Goal: Information Seeking & Learning: Check status

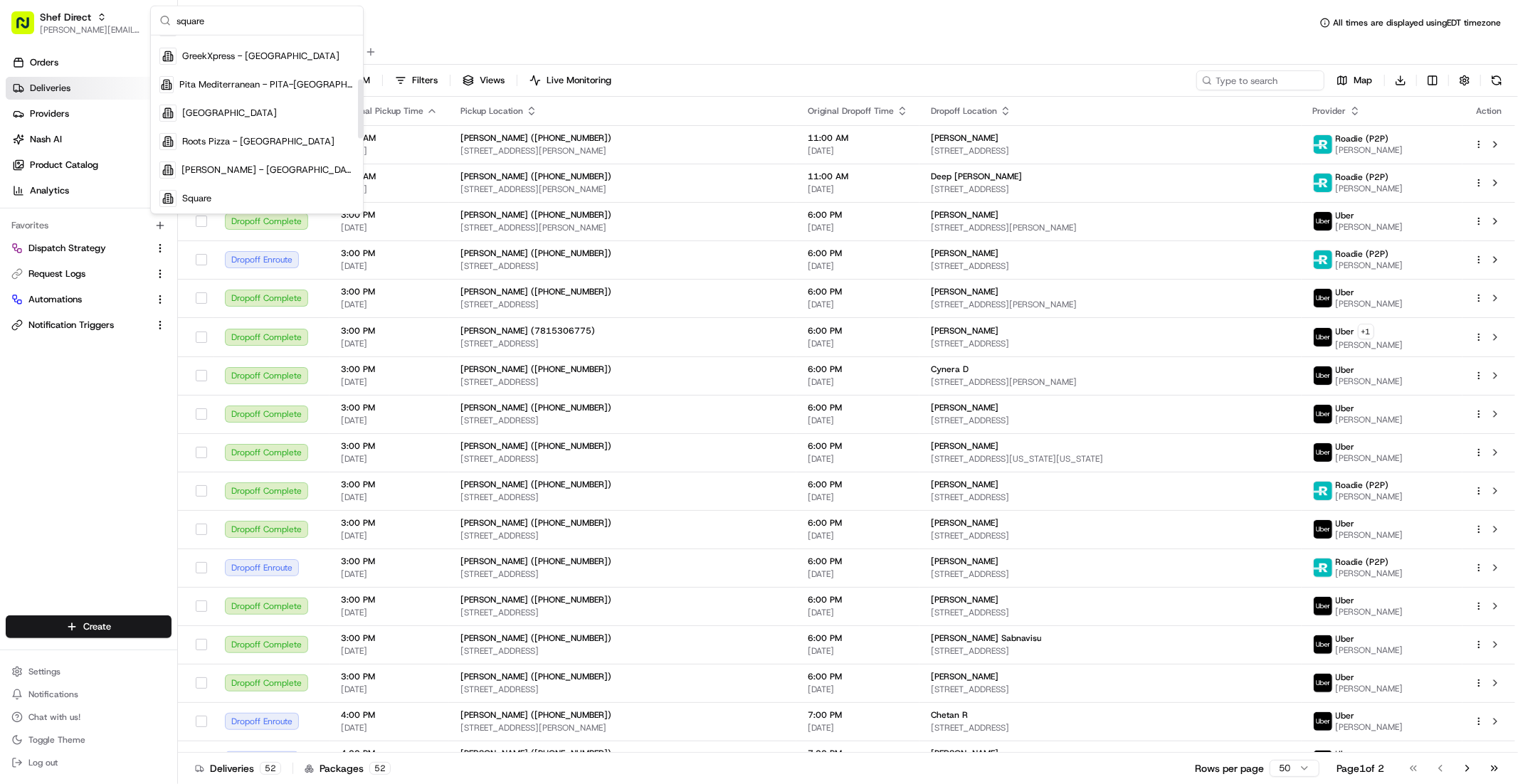
scroll to position [132, 0]
type input "square"
click at [221, 186] on div "Square" at bounding box center [257, 198] width 207 height 28
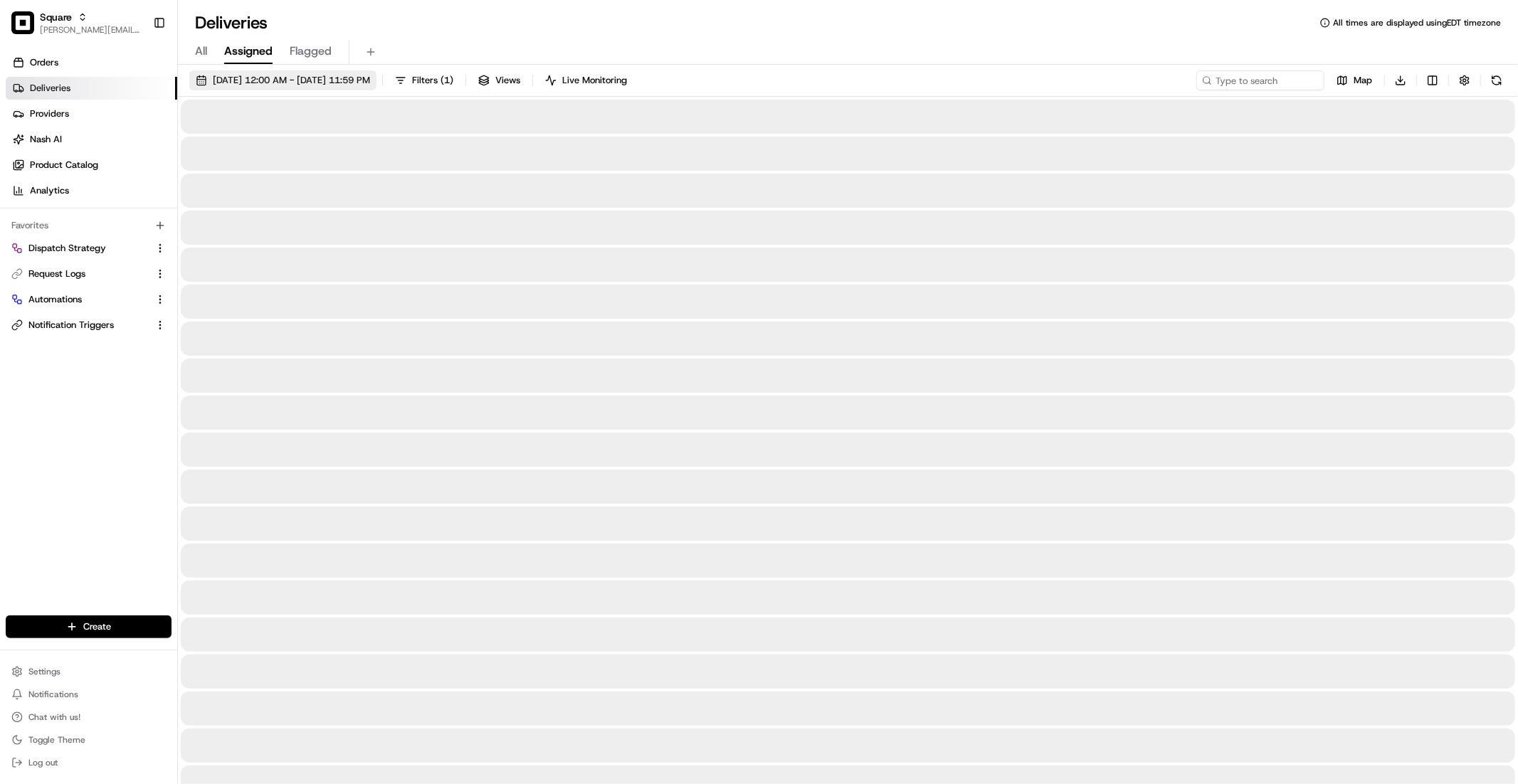
click at [341, 75] on span "08/18/2025 12:00 AM - 08/18/2025 11:59 PM" at bounding box center [291, 81] width 157 height 13
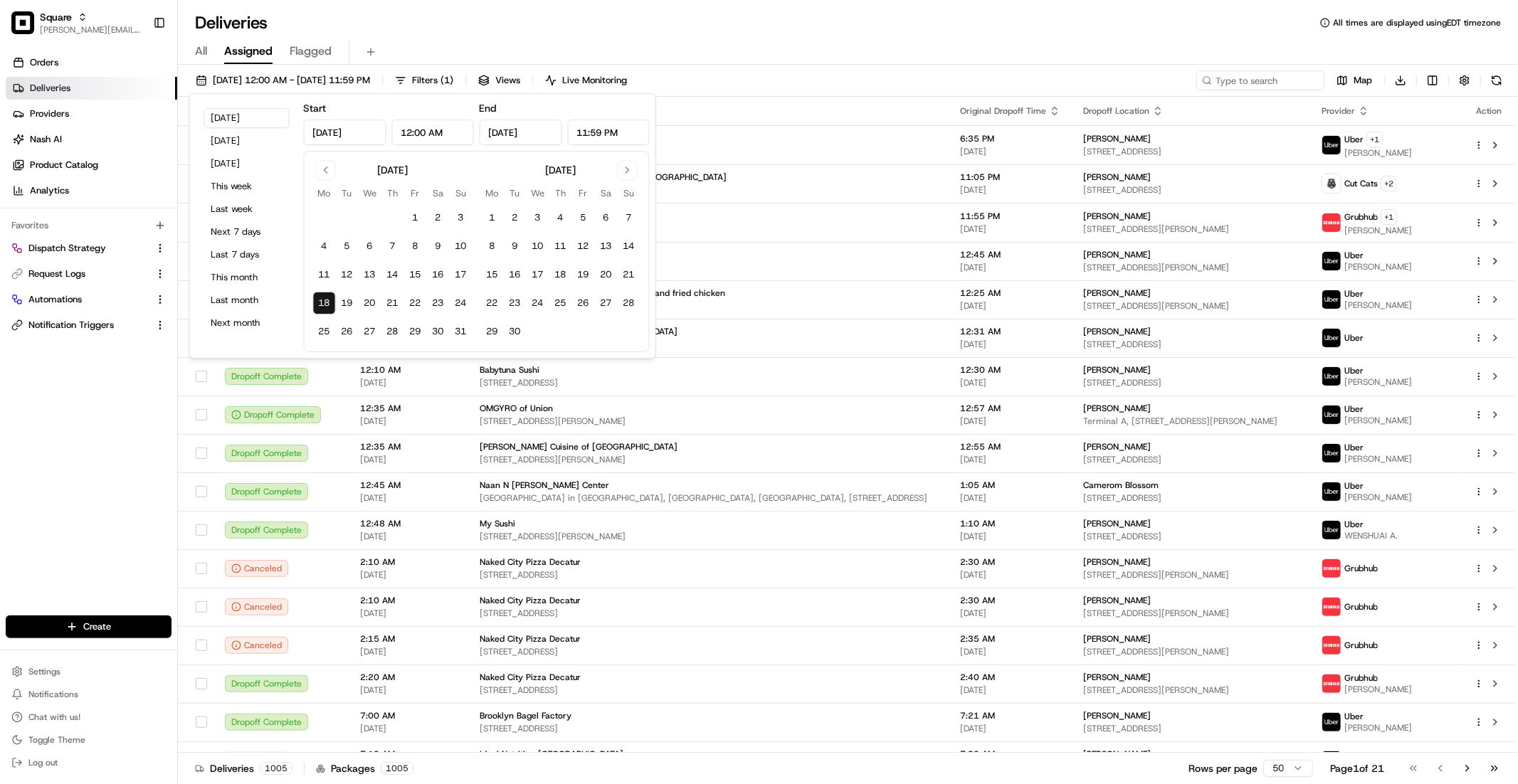
click at [313, 171] on div "August 2025" at bounding box center [393, 169] width 160 height 17
click at [318, 171] on button "Go to previous month" at bounding box center [326, 170] width 20 height 20
click at [347, 218] on button "1" at bounding box center [347, 218] width 23 height 23
type input "Jul 1, 2025"
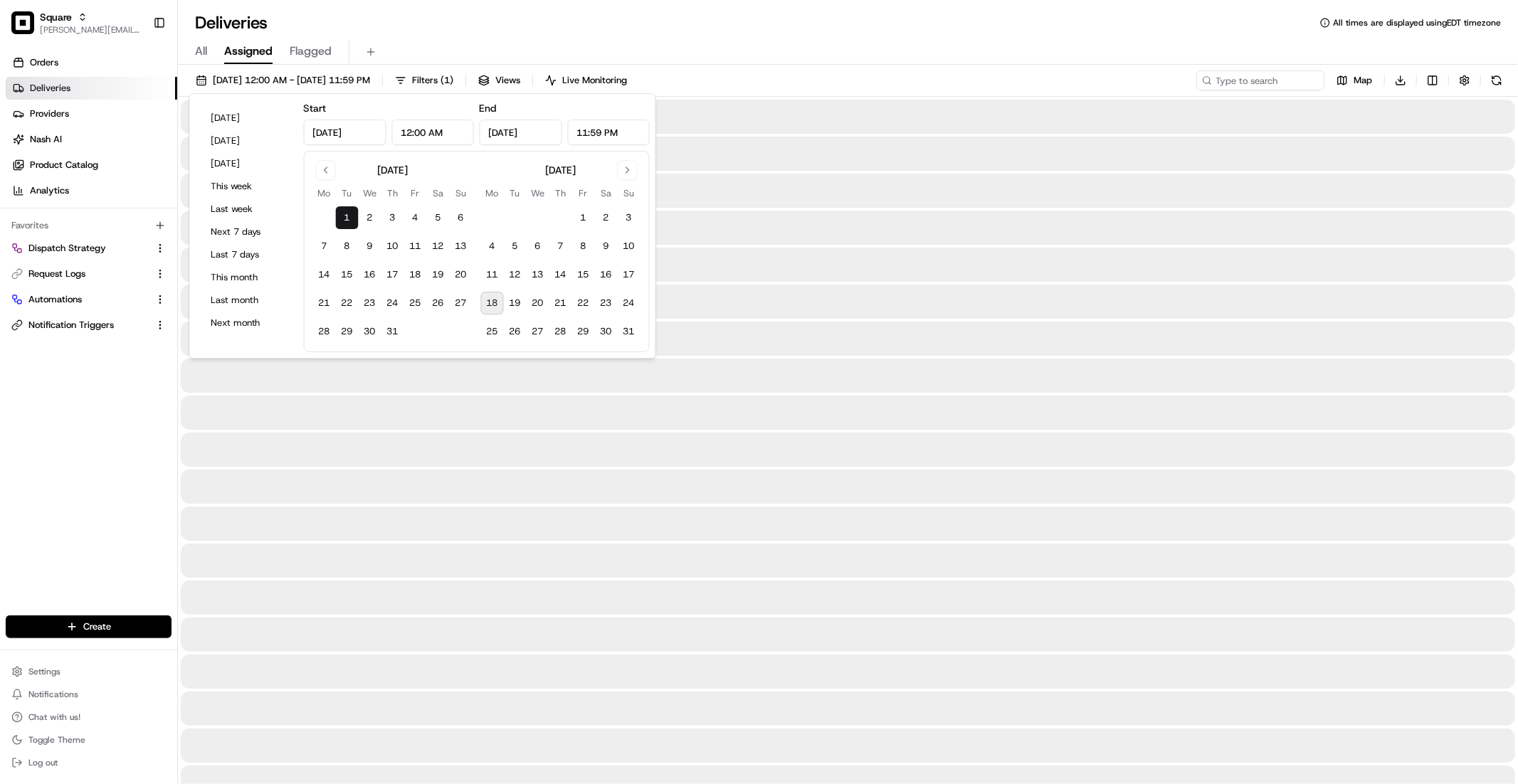
click at [496, 304] on button "18" at bounding box center [492, 303] width 23 height 23
type input "Aug 18, 2025"
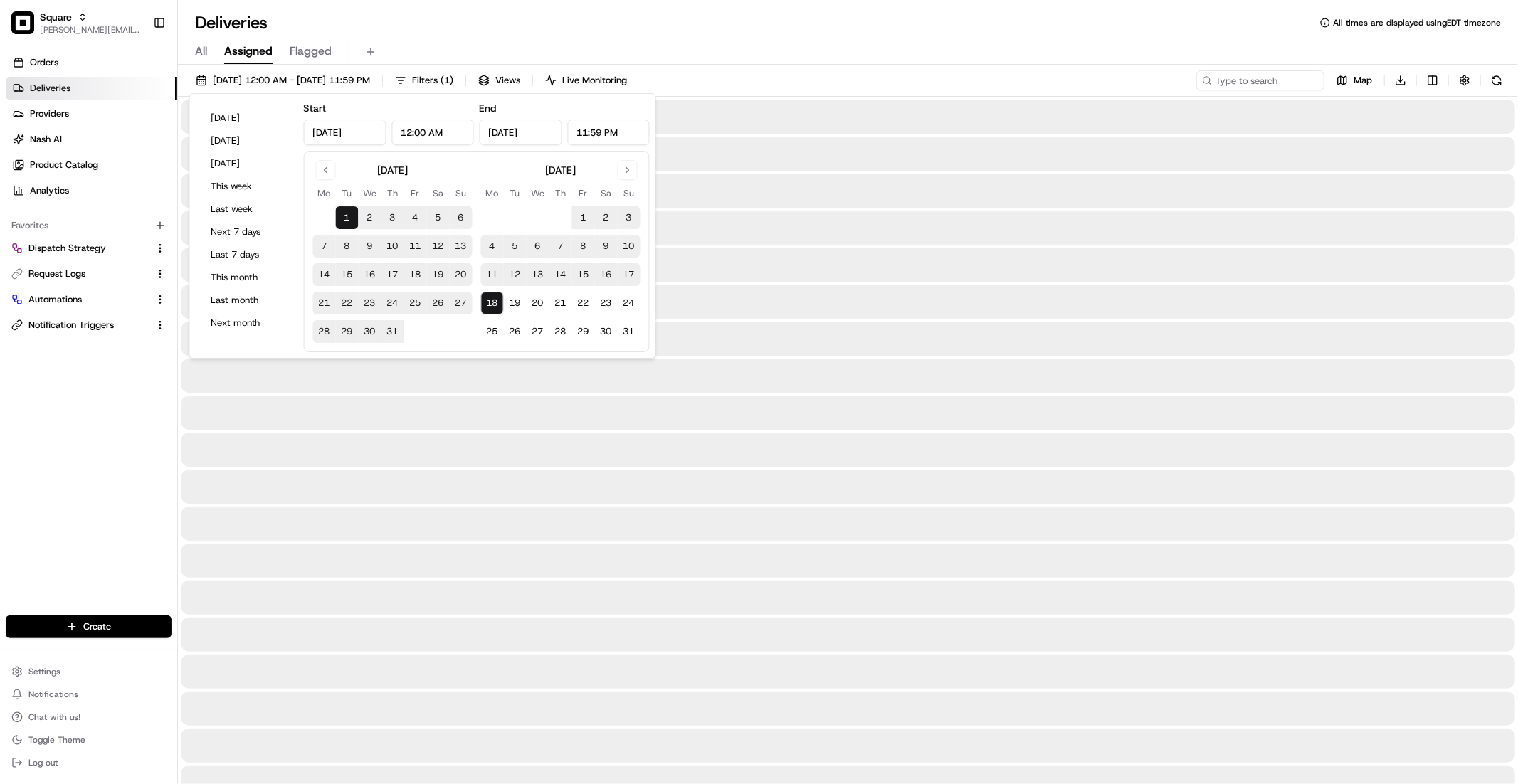
drag, startPoint x: 892, startPoint y: 70, endPoint x: 955, endPoint y: 72, distance: 63.0
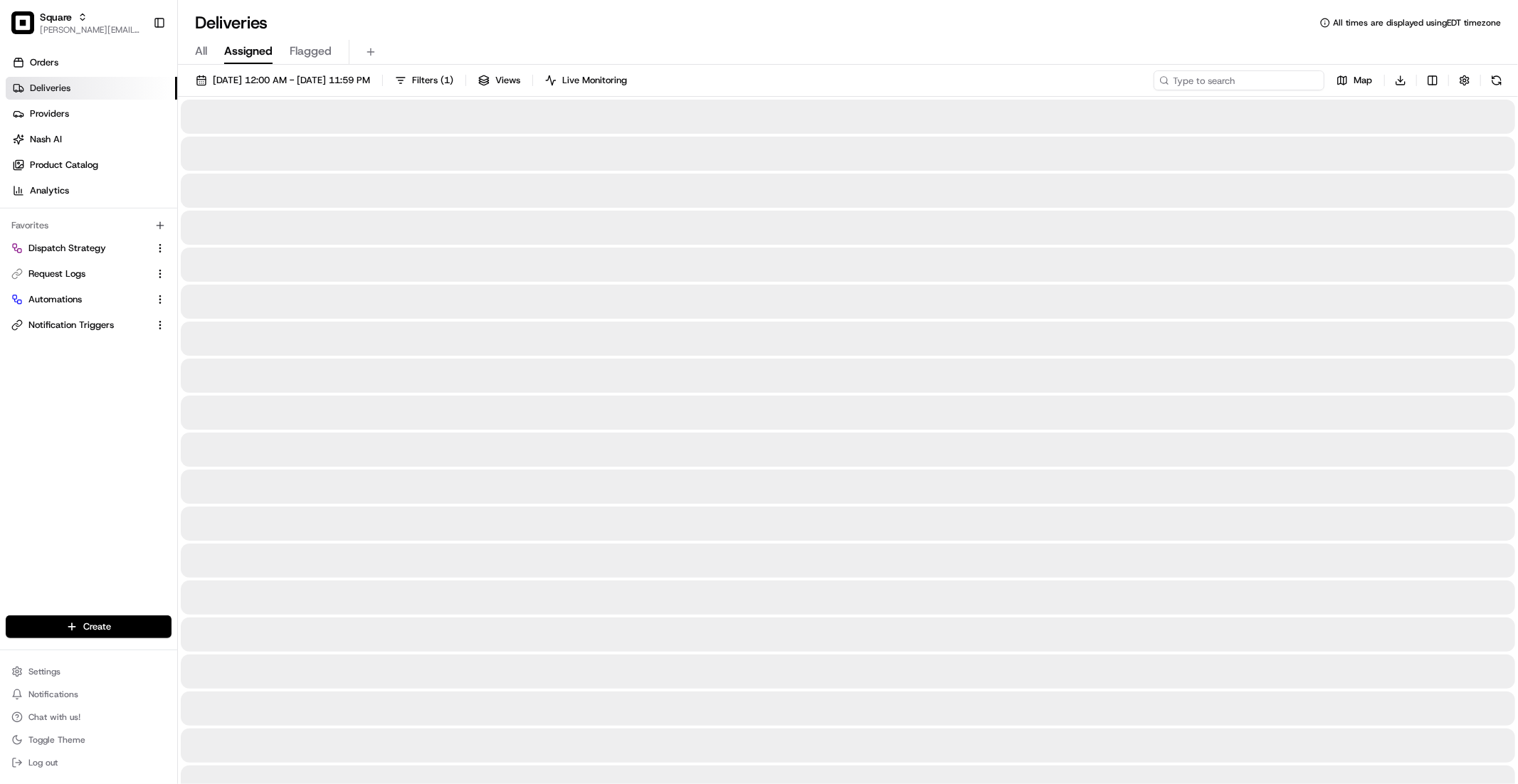
click at [1249, 86] on input at bounding box center [1239, 80] width 171 height 20
paste input "0241952"
type input "0241952"
click at [199, 55] on span "All" at bounding box center [200, 52] width 12 height 17
click at [1233, 78] on input at bounding box center [1239, 80] width 171 height 20
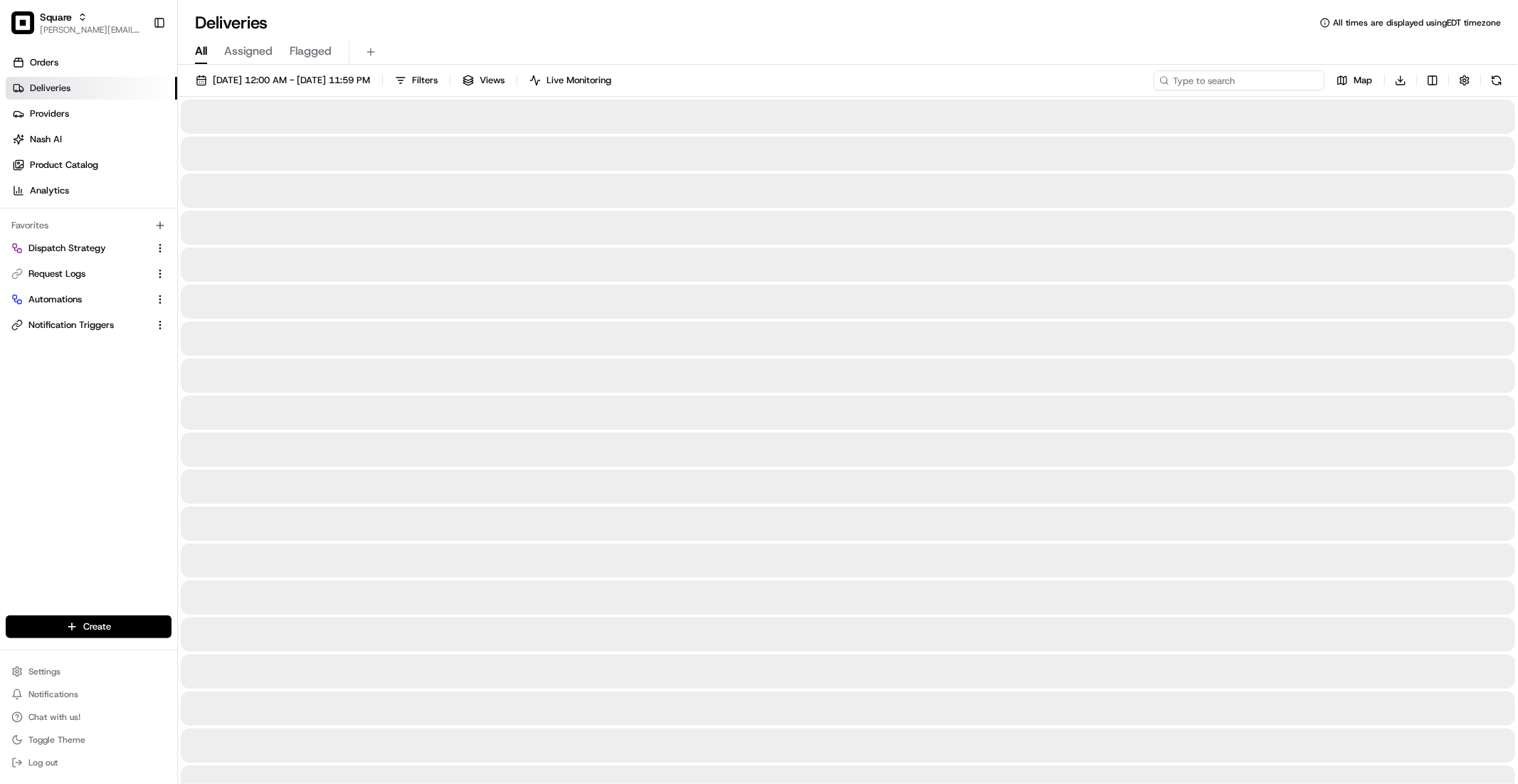
paste input "0241952"
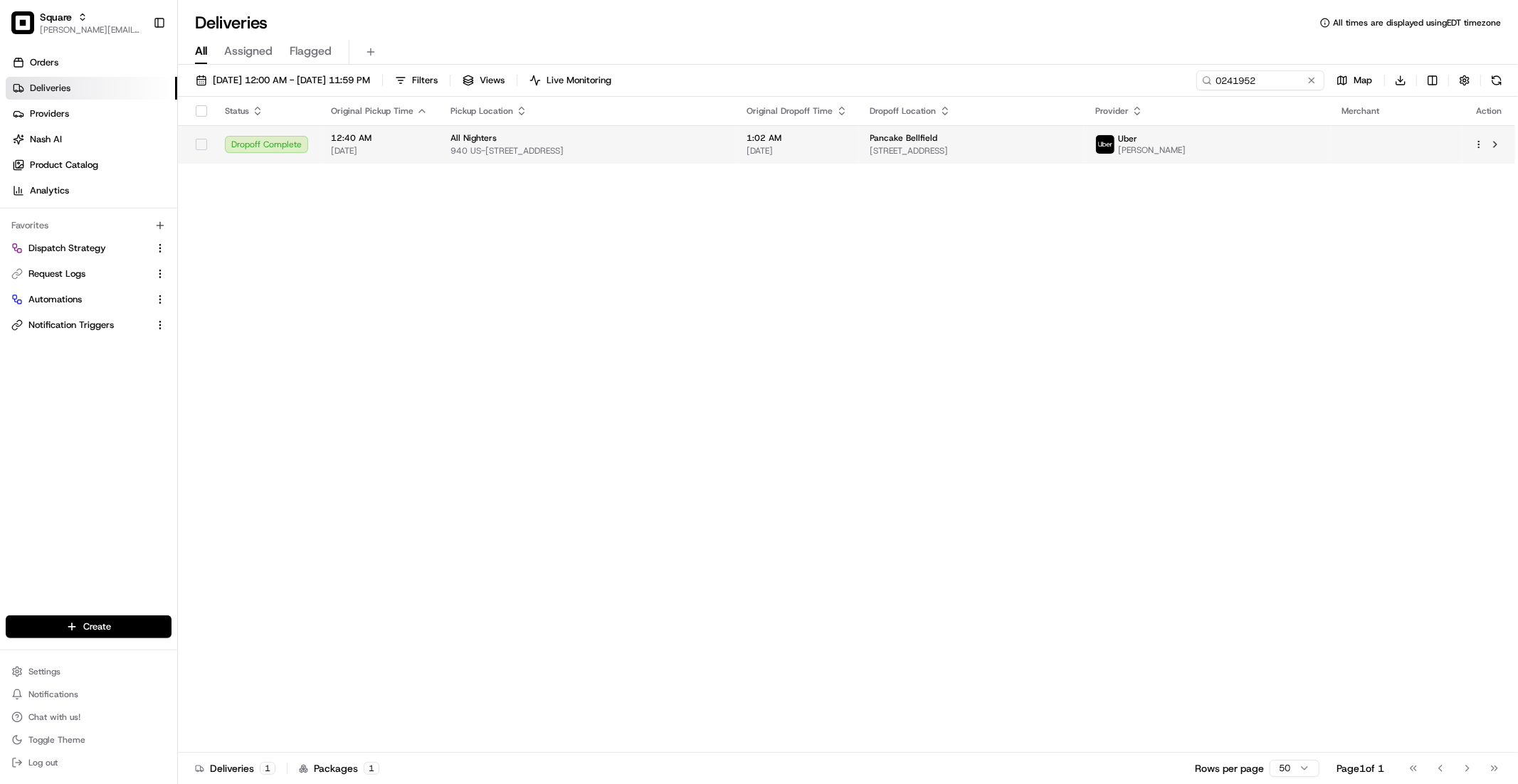
click at [624, 147] on span "940 US-501, Myrtle Beach, SC 29577, USA" at bounding box center [587, 150] width 274 height 12
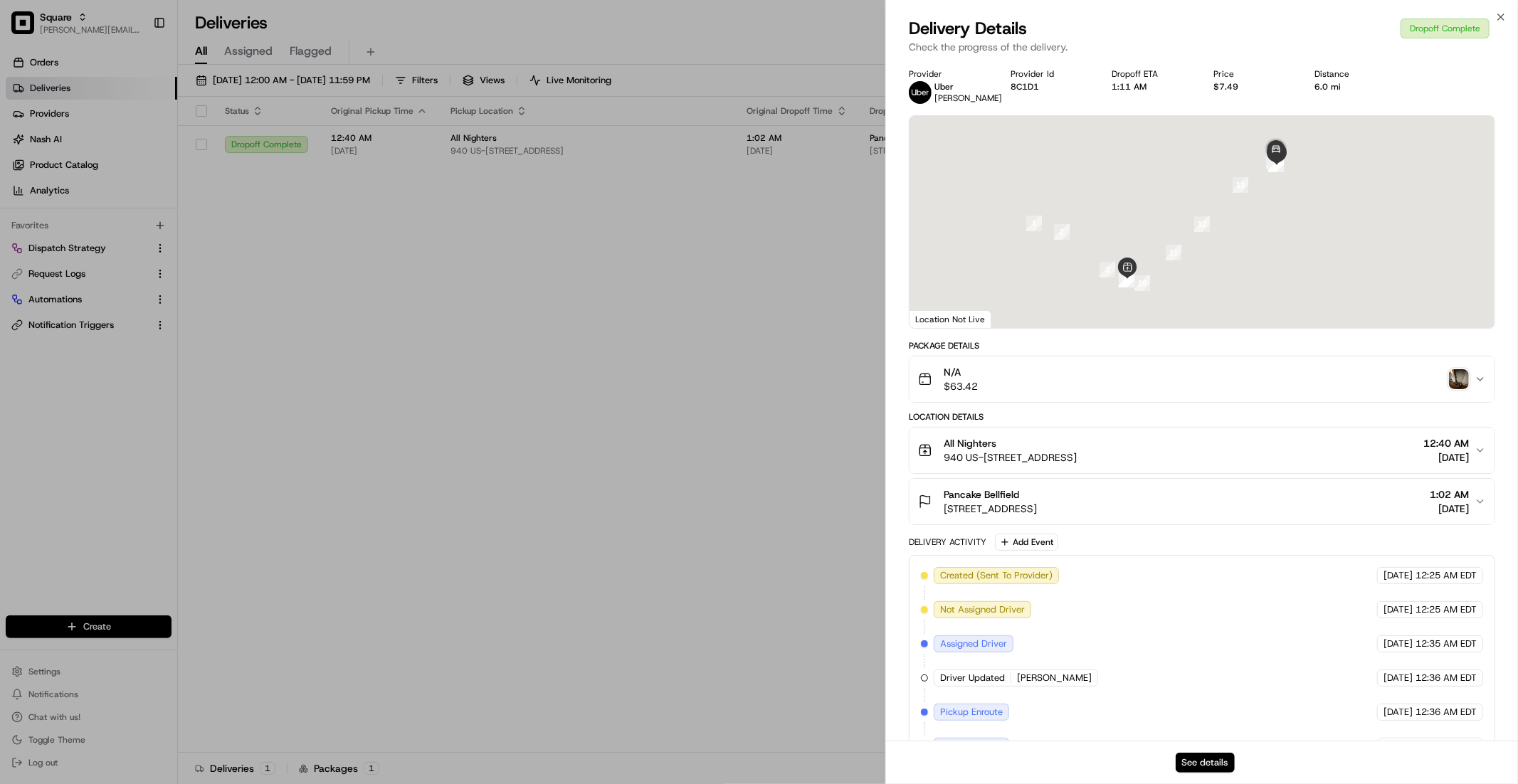
click at [1209, 771] on button "See details" at bounding box center [1205, 762] width 59 height 20
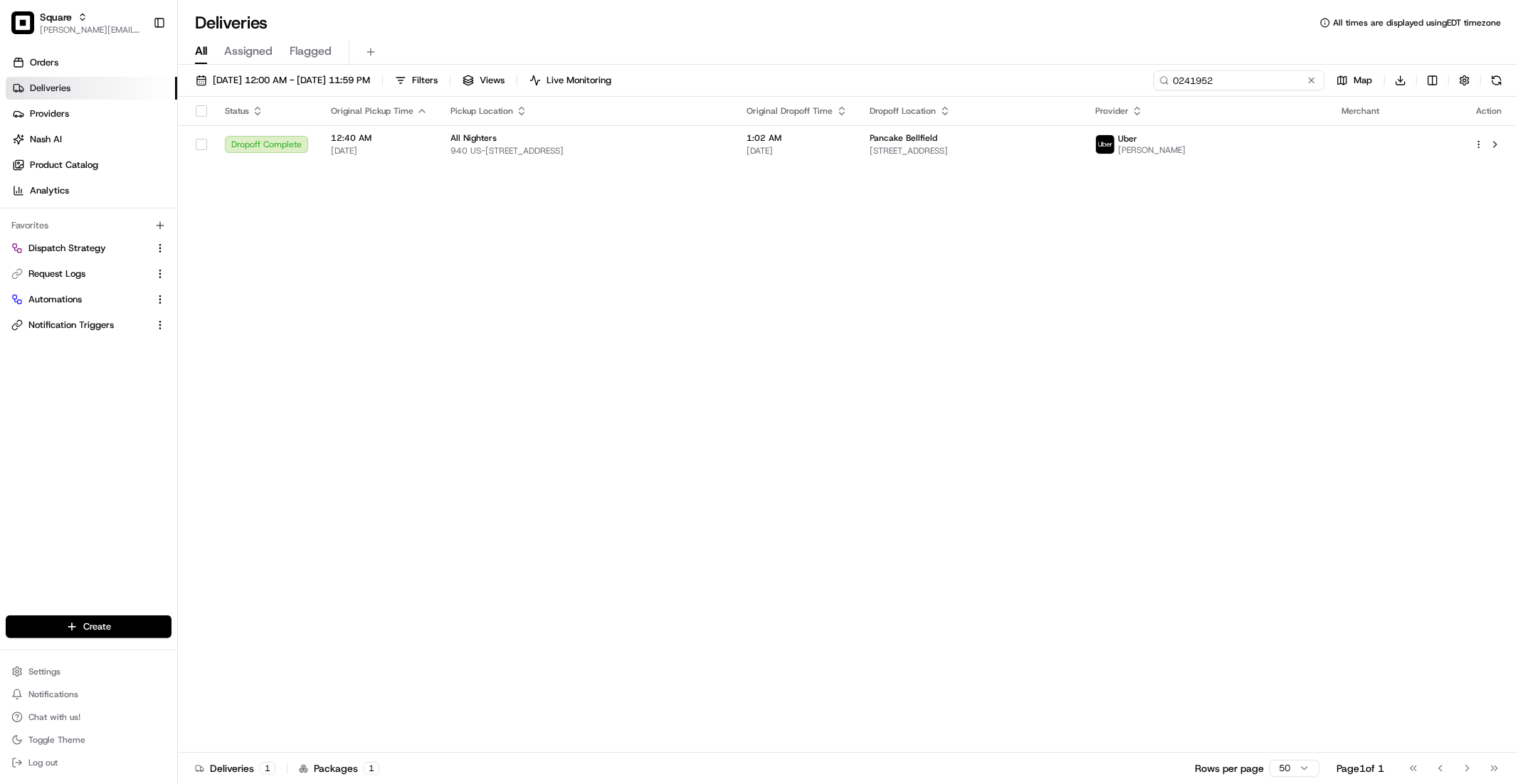
click at [1247, 82] on input "0241952" at bounding box center [1239, 80] width 171 height 20
paste input "133264"
type input "1332642"
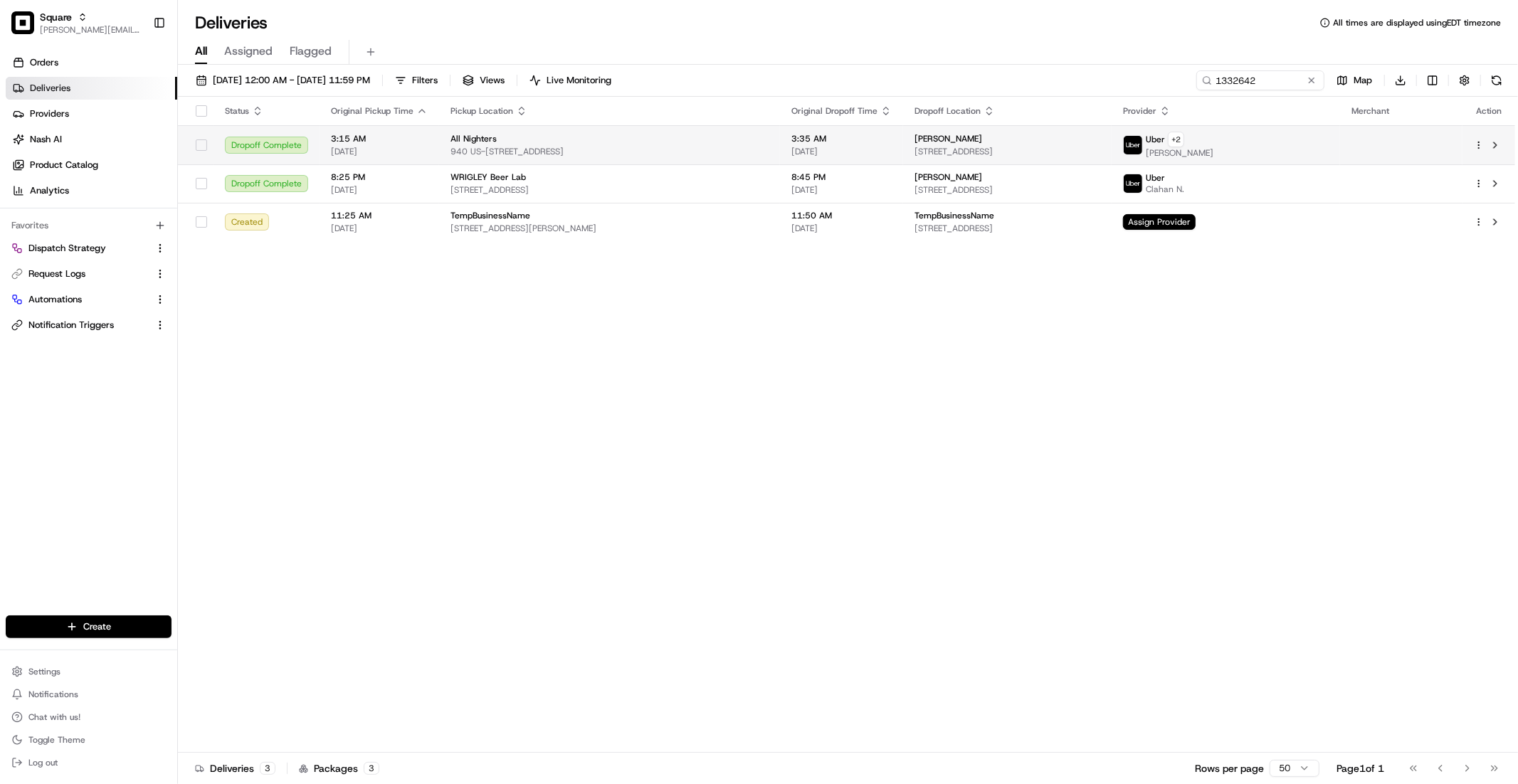
click at [571, 146] on span "940 US-501, Myrtle Beach, SC 29577, USA" at bounding box center [609, 151] width 318 height 12
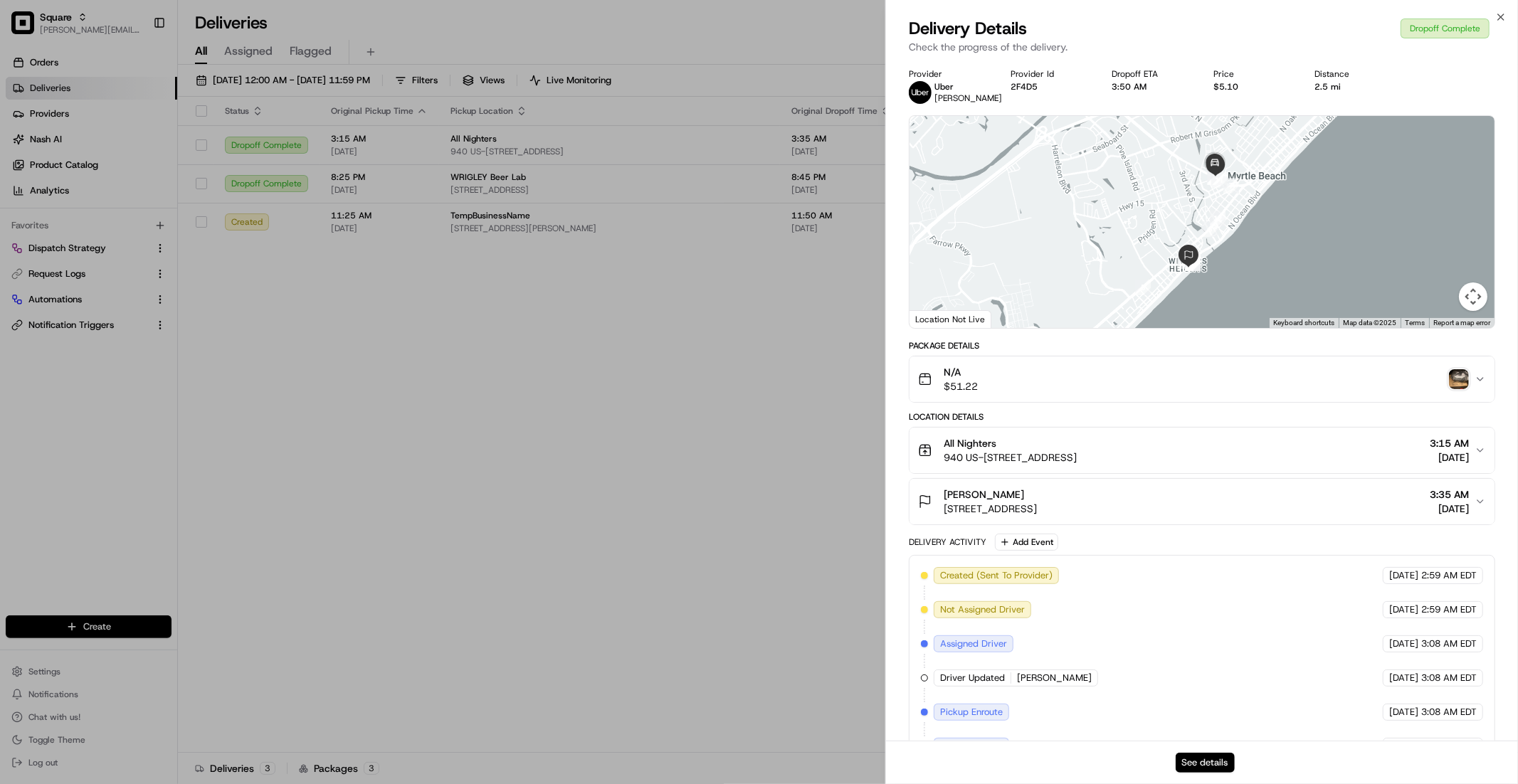
click at [1217, 760] on button "See details" at bounding box center [1205, 762] width 59 height 20
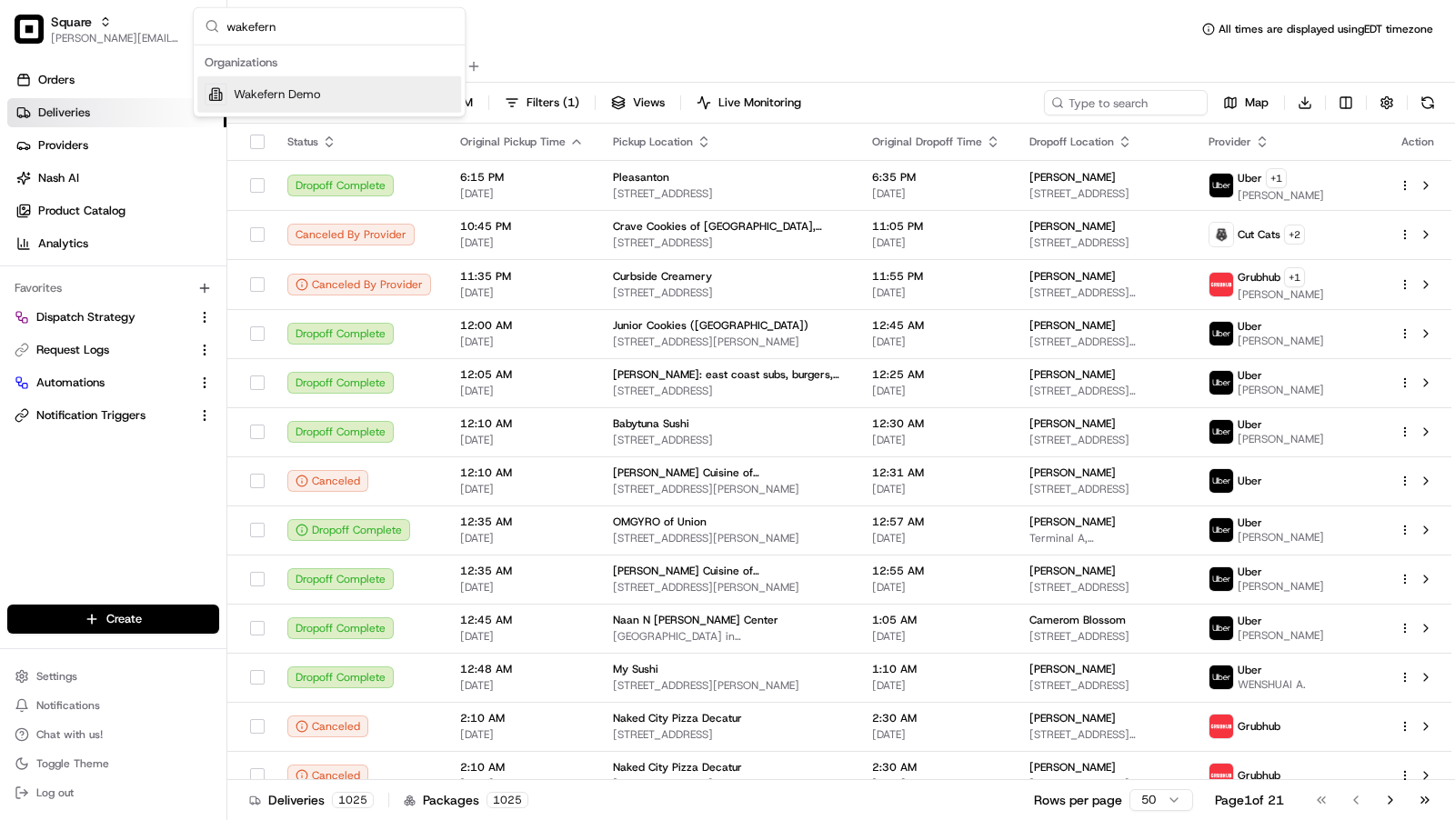
type input "wakefern"
click at [240, 82] on div "Wakefern Demo" at bounding box center [329, 94] width 264 height 36
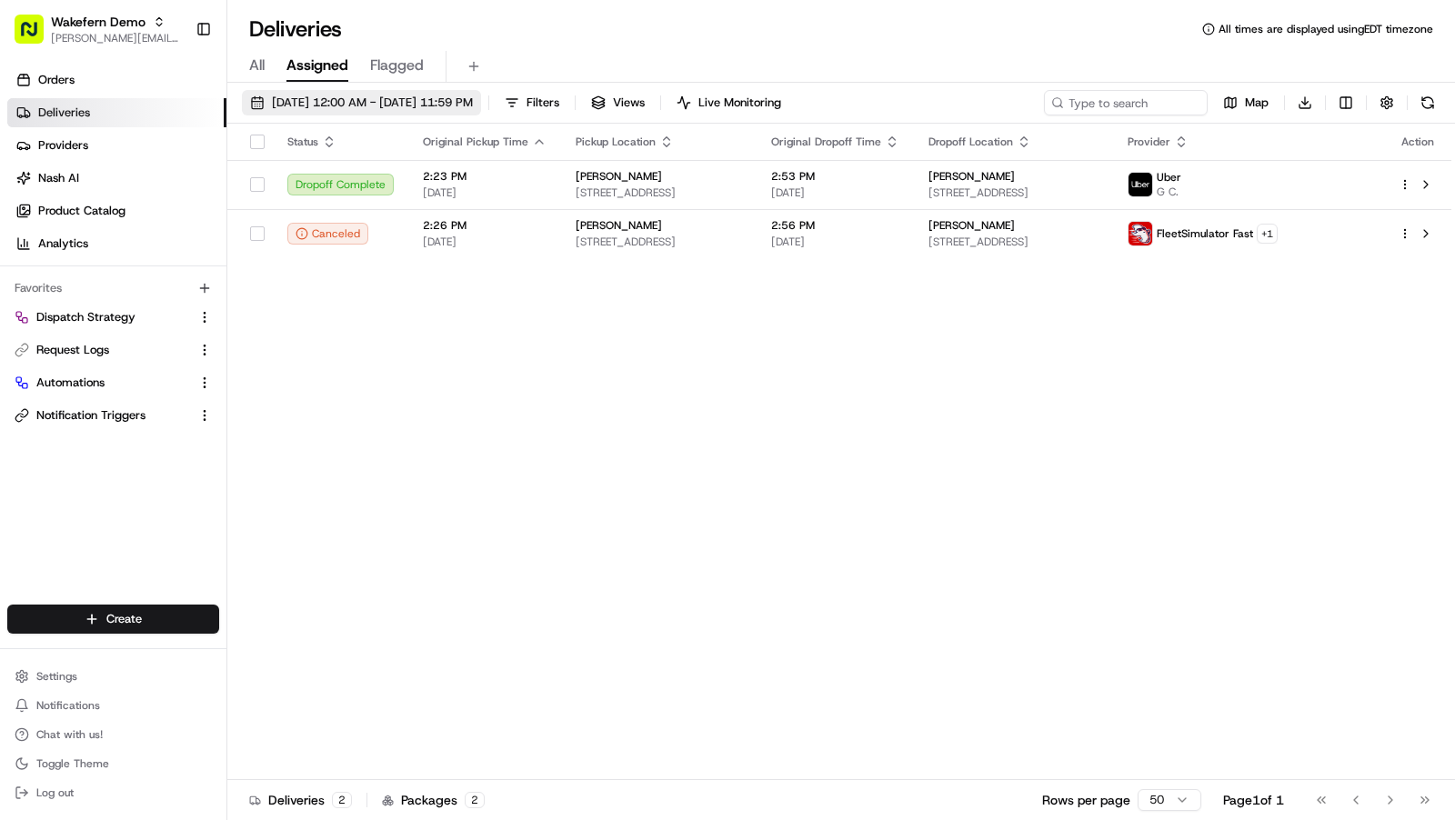
click at [466, 109] on span "08/18/2025 12:00 AM - 08/18/2025 11:59 PM" at bounding box center [372, 103] width 201 height 16
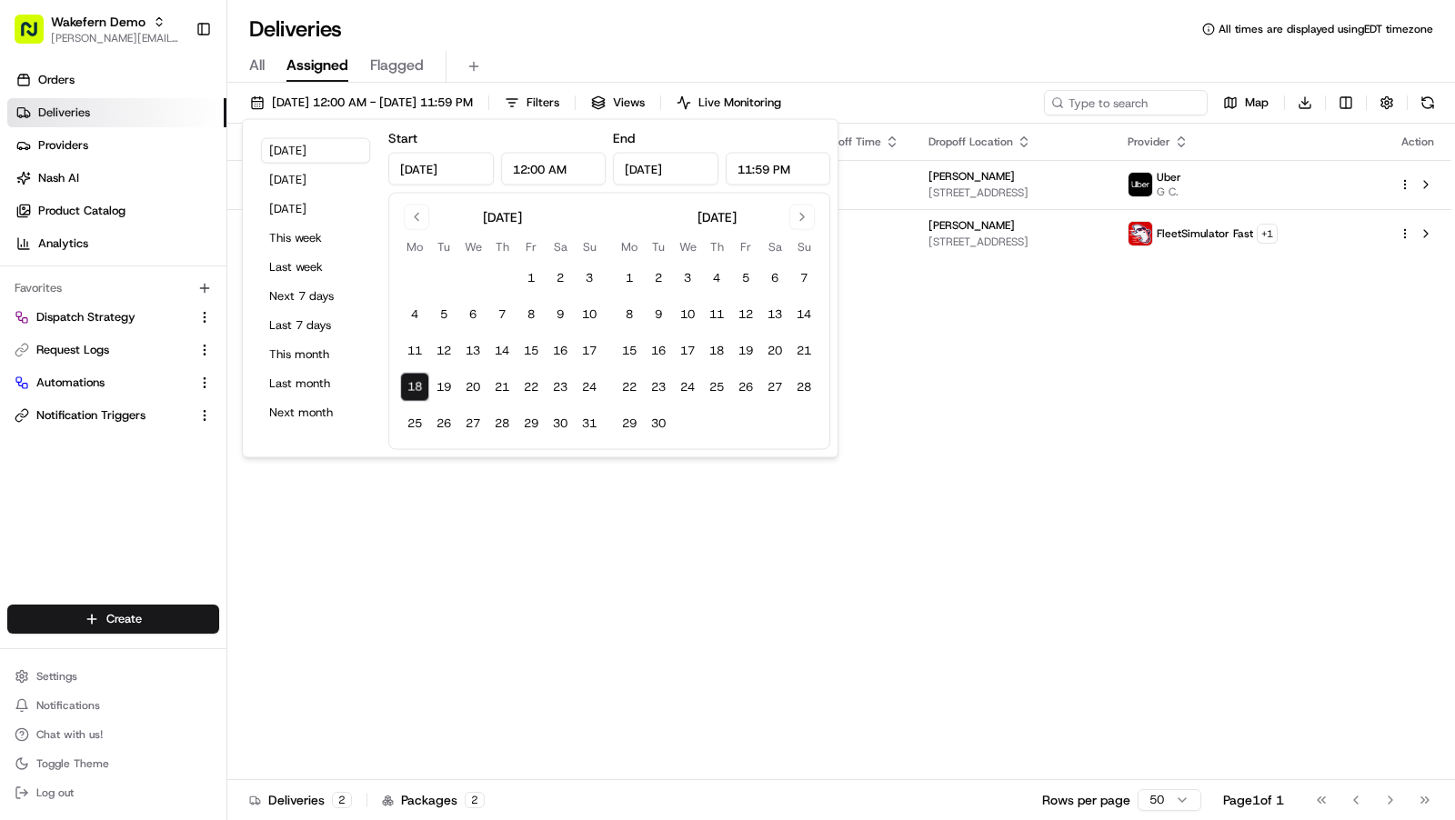
click at [296, 338] on div "Today Yesterday Tomorrow This week Last week Next 7 days Last 7 days This month…" at bounding box center [315, 288] width 131 height 323
click at [327, 349] on button "This month" at bounding box center [315, 354] width 109 height 25
type input "Aug 1, 2025"
type input "Aug 31, 2025"
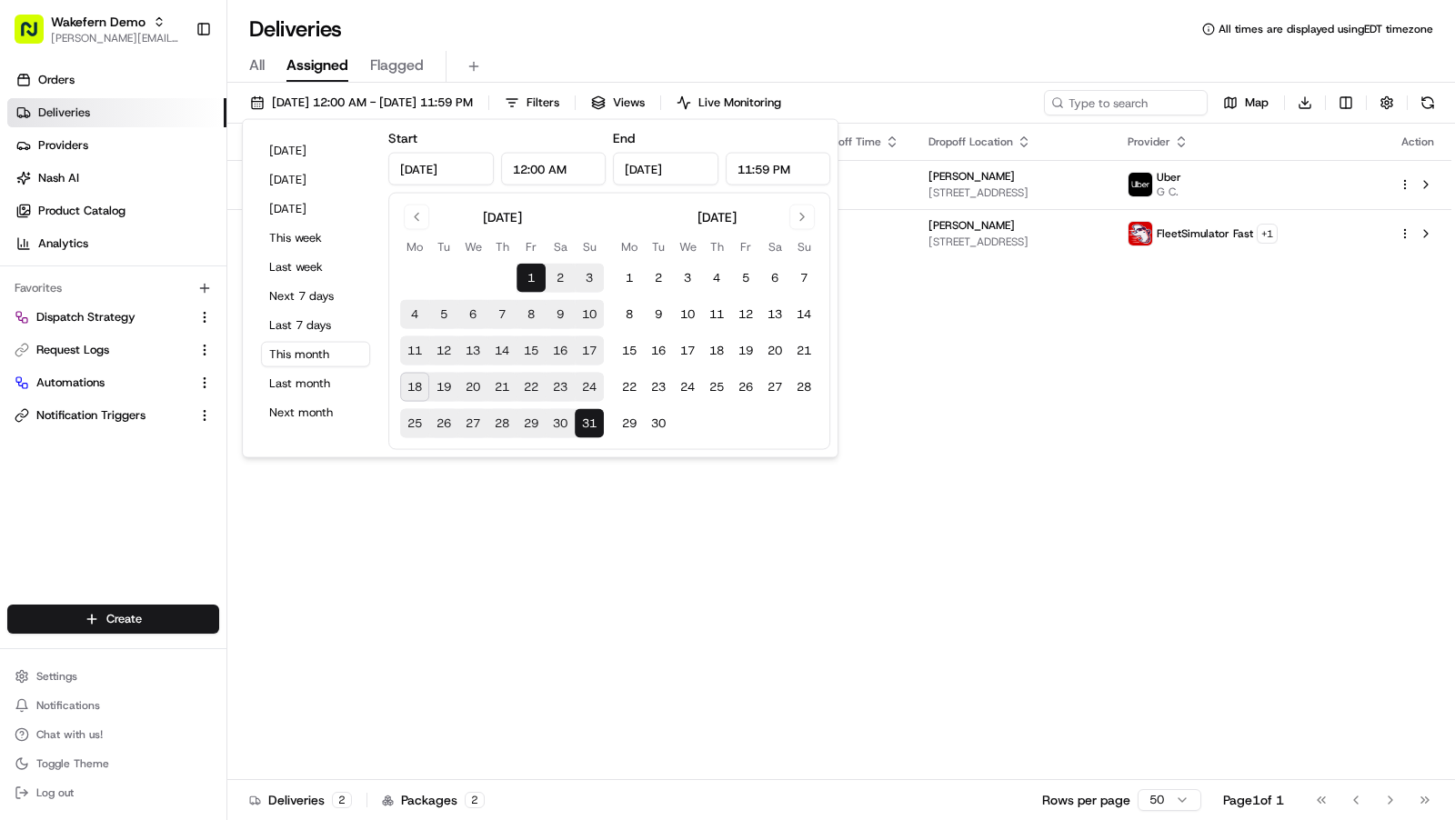
click at [578, 71] on div "All Assigned Flagged" at bounding box center [840, 67] width 1227 height 32
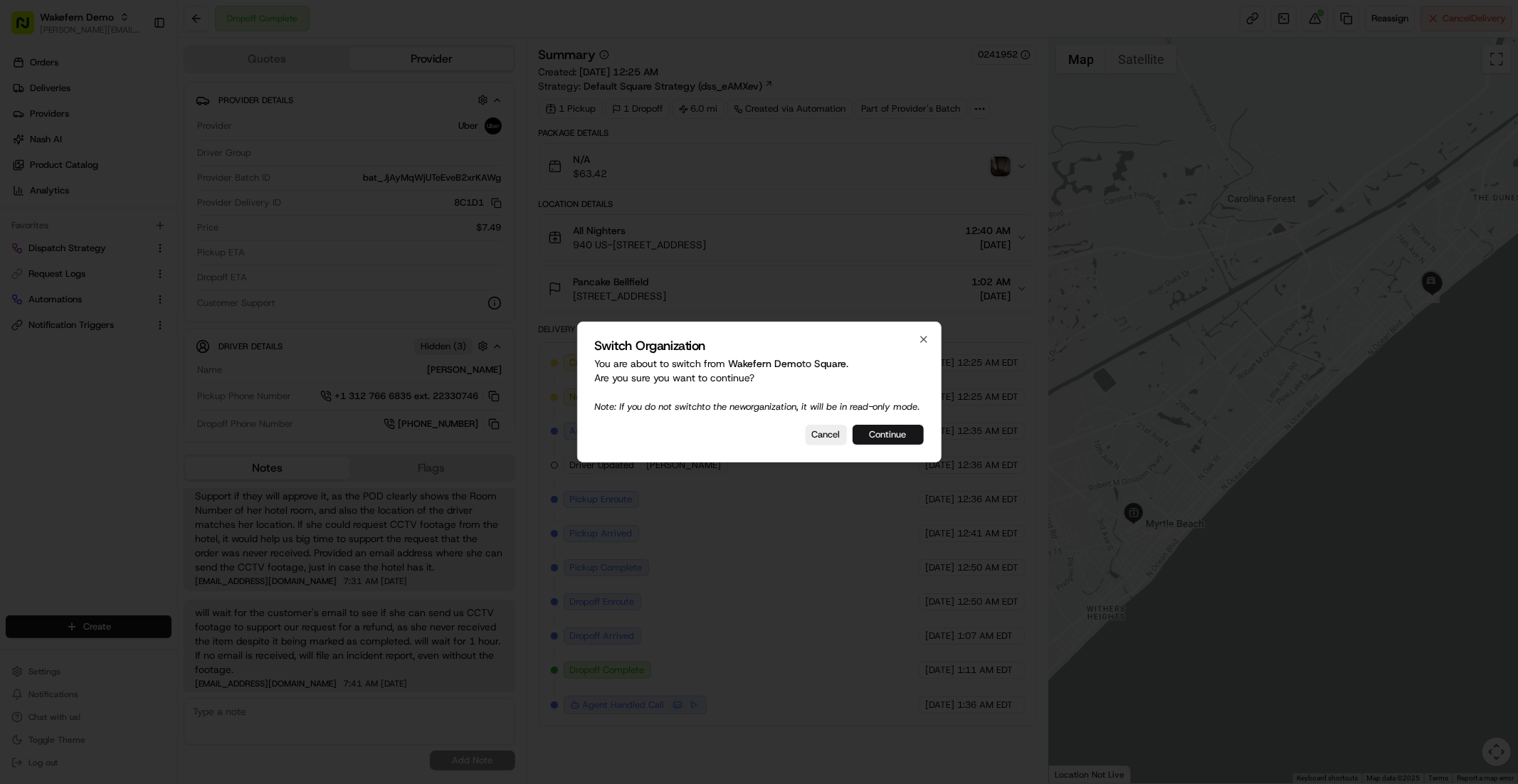
click at [889, 438] on button "Continue" at bounding box center [888, 434] width 71 height 20
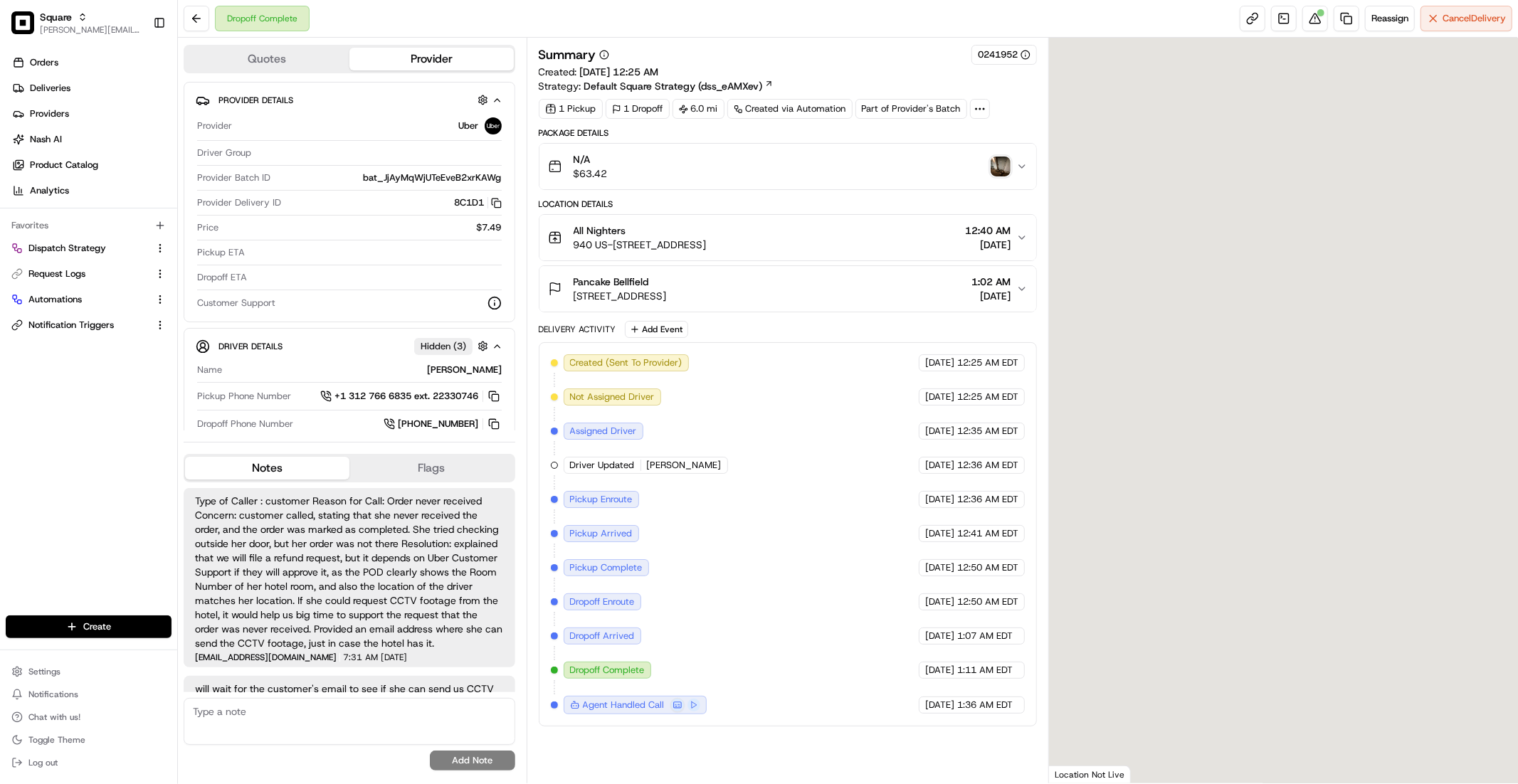
scroll to position [76, 0]
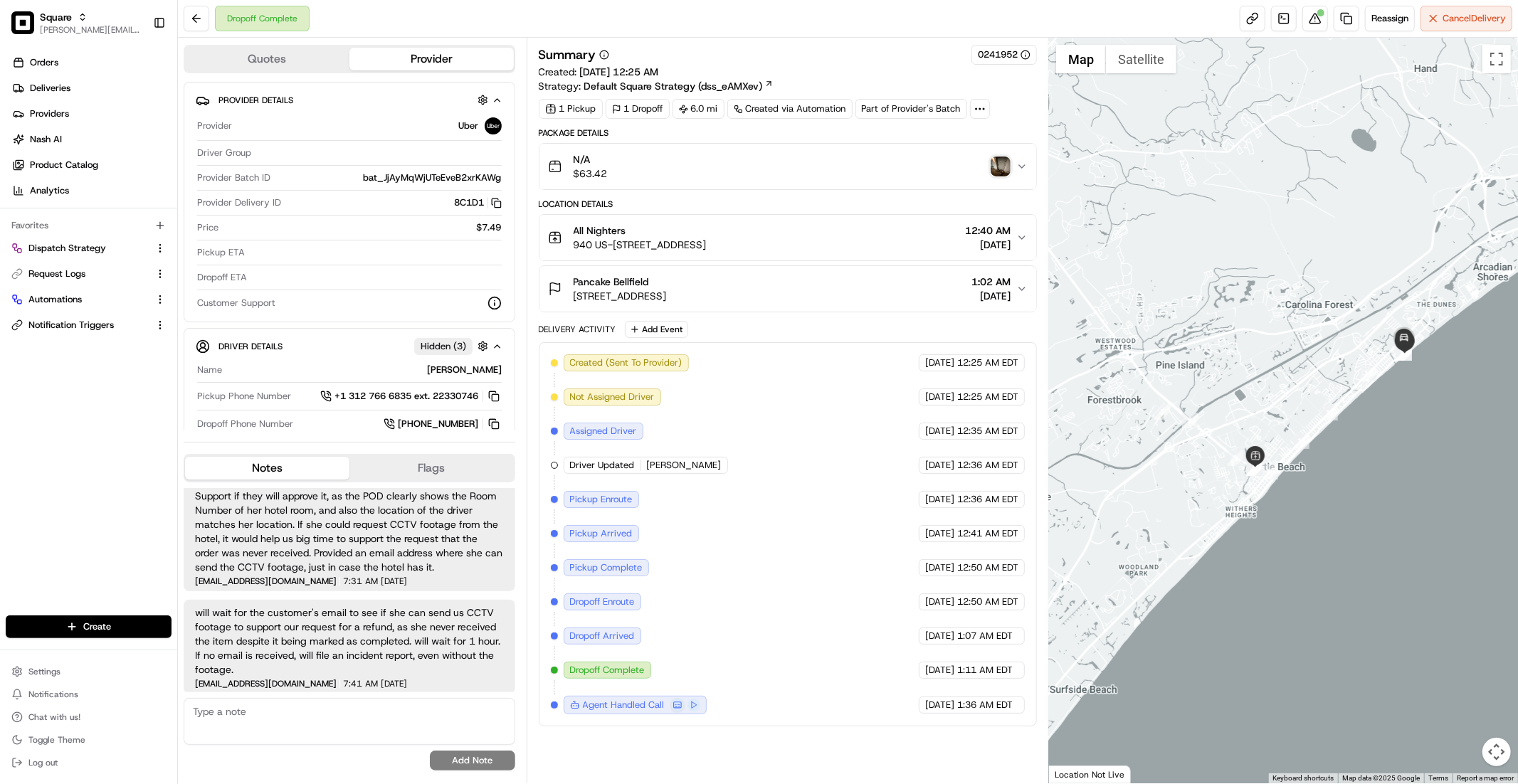
click at [976, 106] on icon at bounding box center [980, 109] width 13 height 13
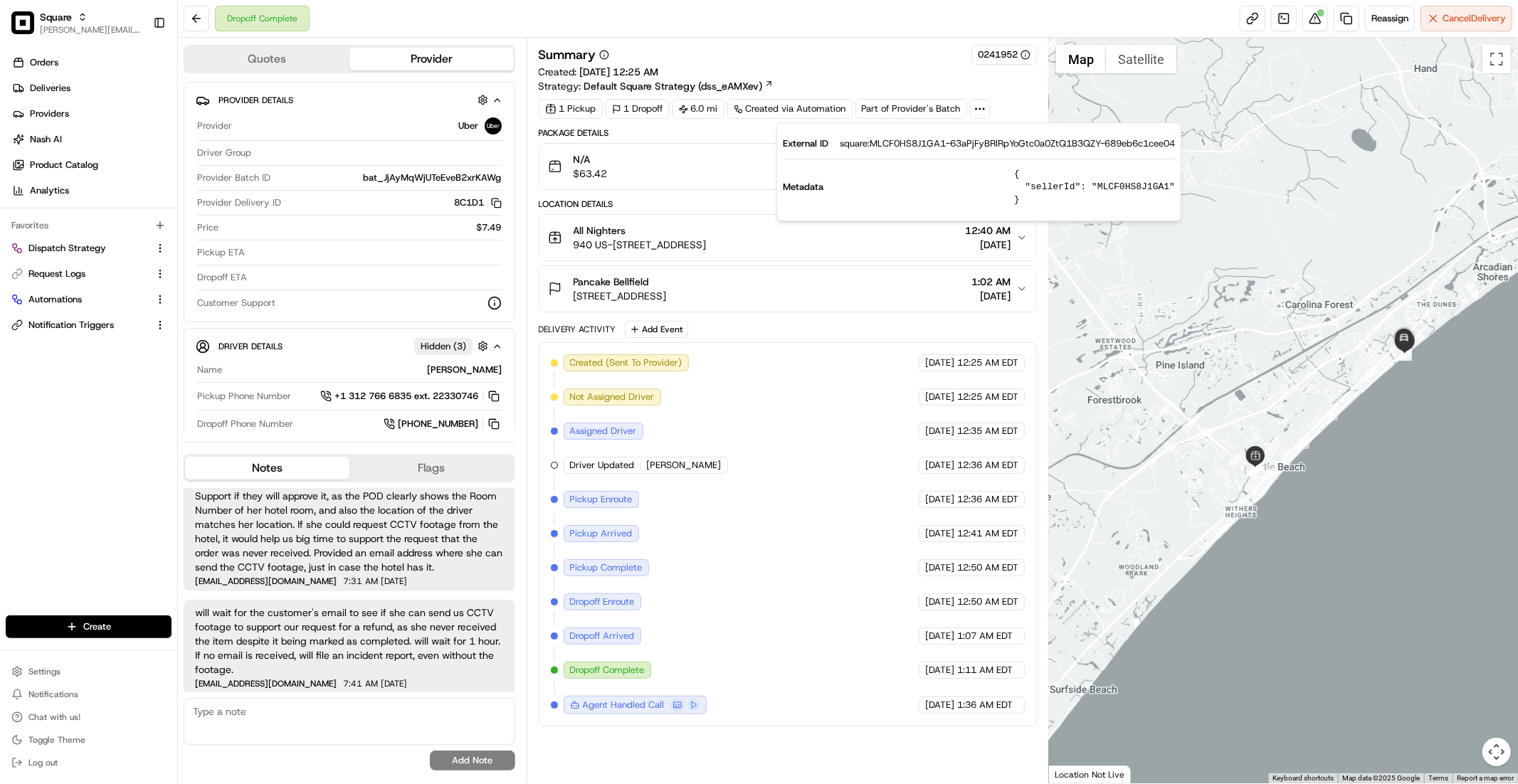
click at [1120, 184] on pre "{ "sellerId": "MLCF0HS8J1GA1" }" at bounding box center [1094, 187] width 160 height 38
copy pre "MLCF0HS8J1GA1"
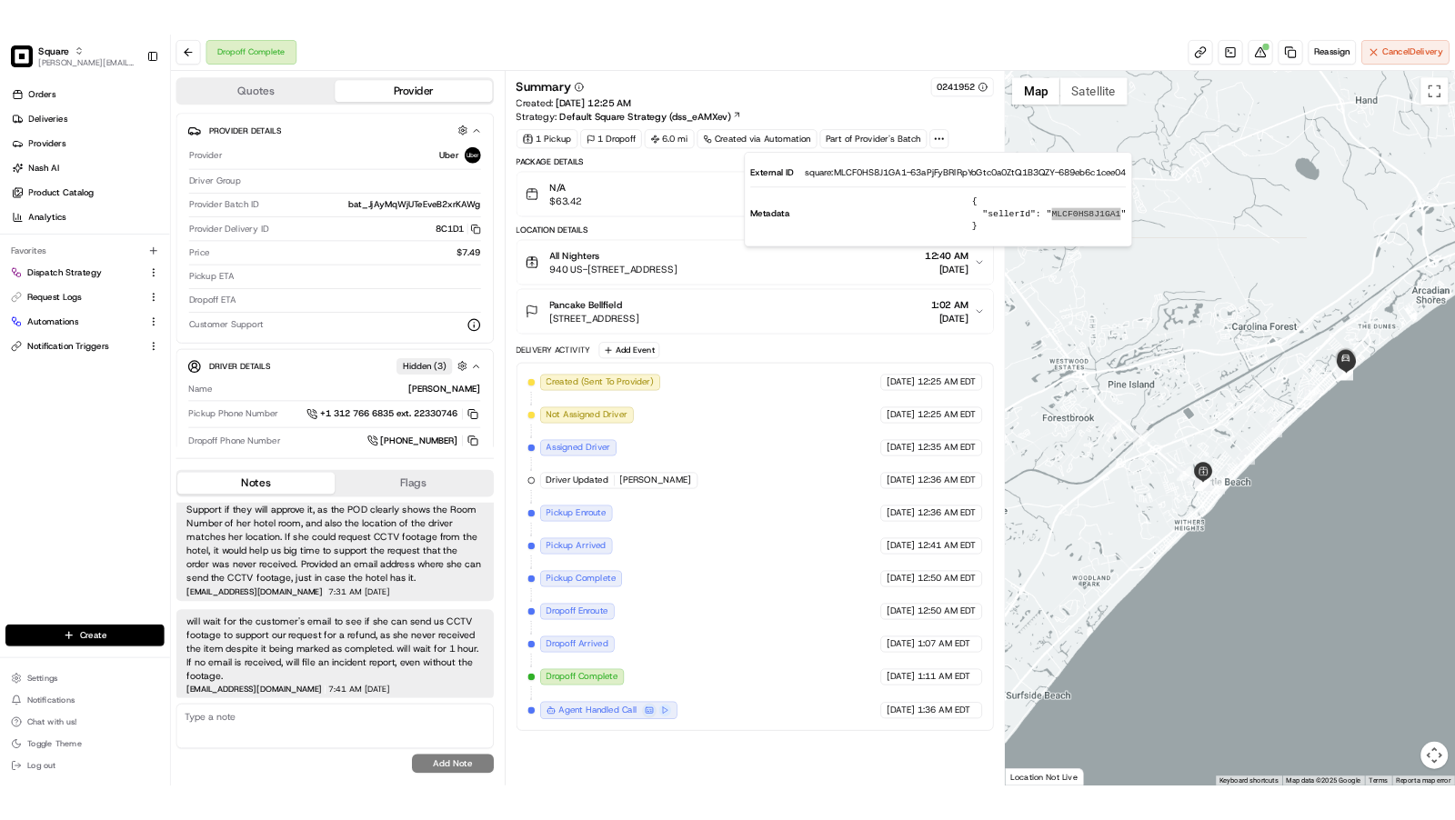
scroll to position [48, 0]
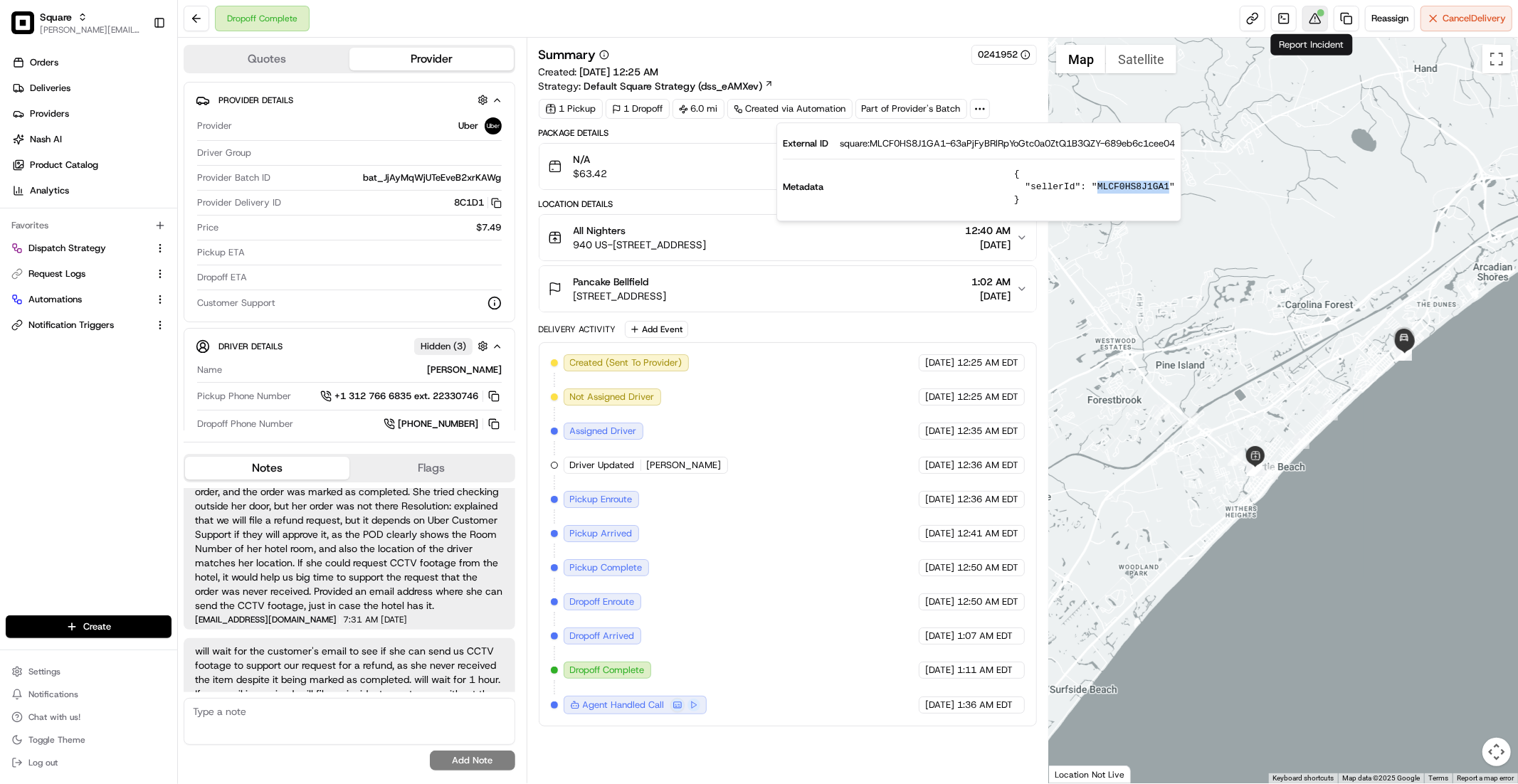
click at [1304, 15] on button at bounding box center [1315, 18] width 26 height 26
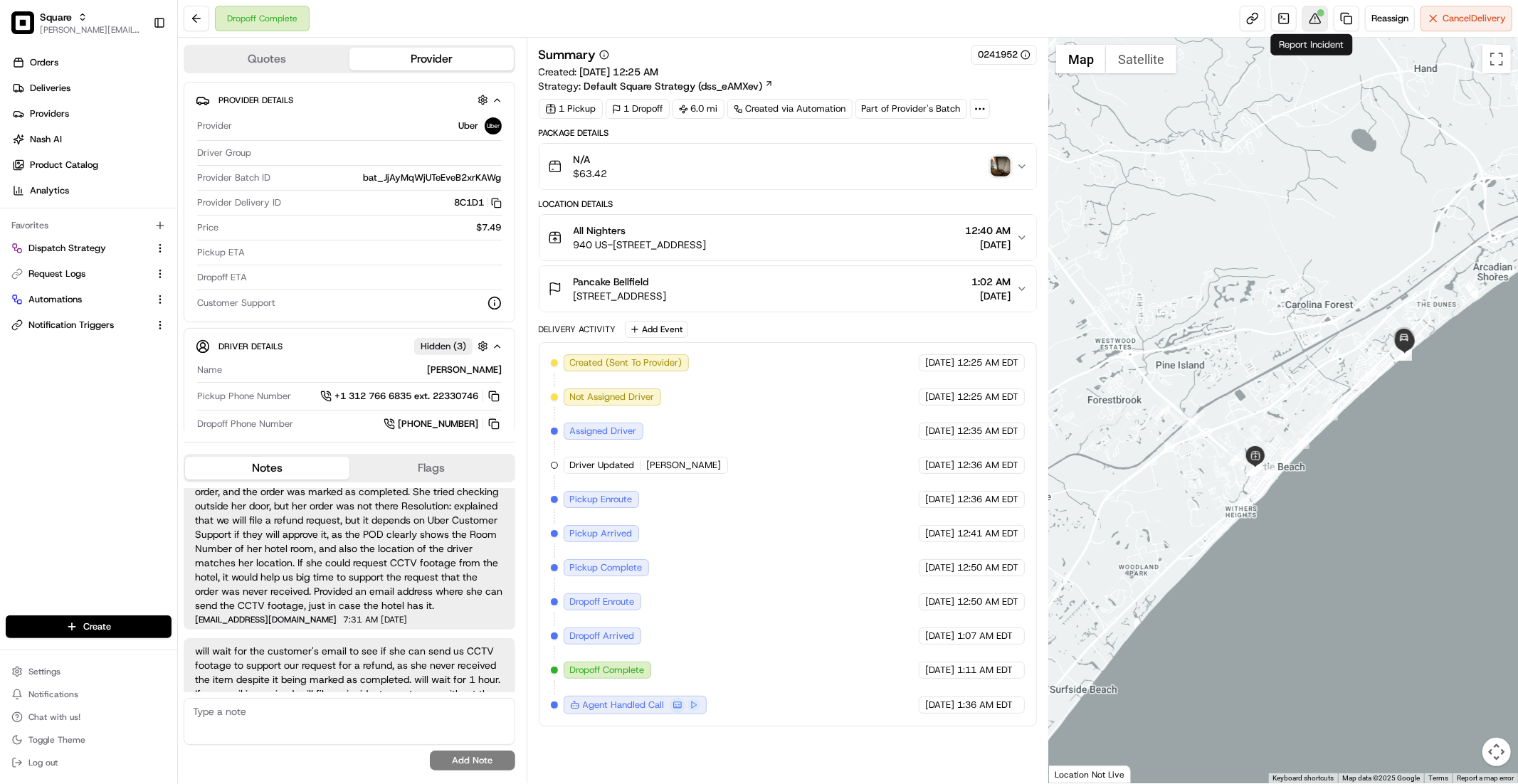
click at [1308, 28] on button at bounding box center [1315, 18] width 26 height 26
click at [1008, 164] on img "button" at bounding box center [1000, 166] width 20 height 20
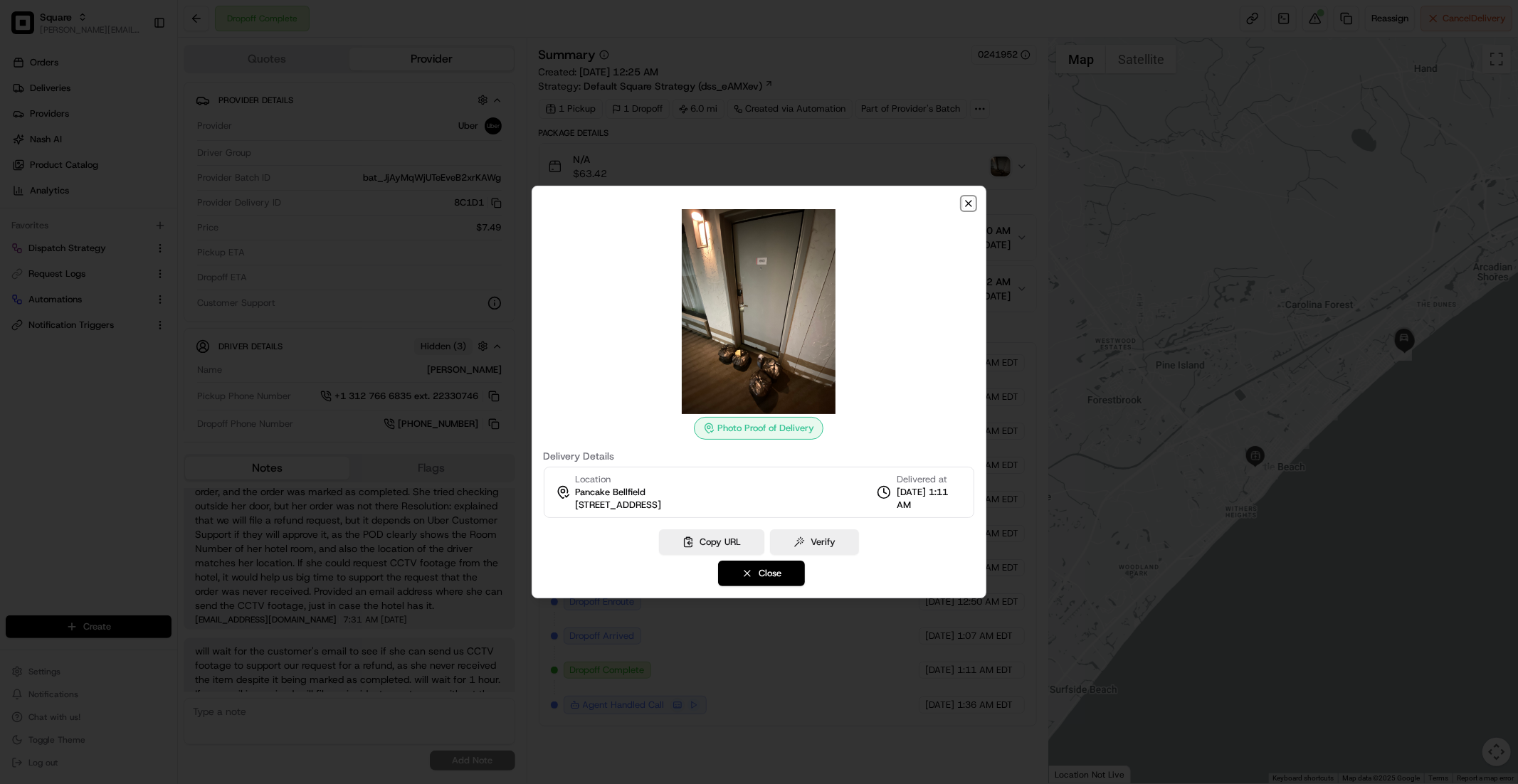
click at [974, 203] on icon "button" at bounding box center [968, 203] width 12 height 12
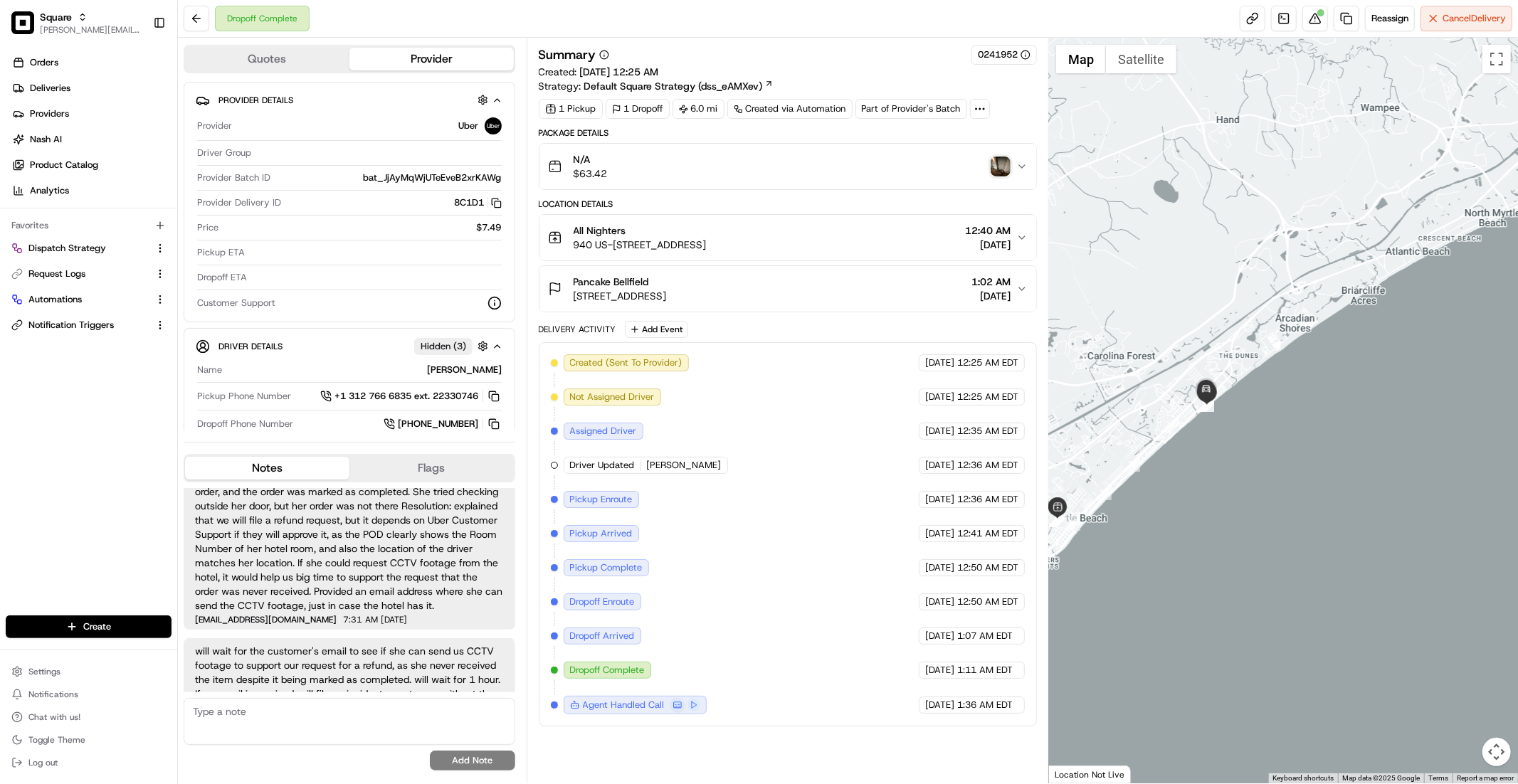
drag, startPoint x: 1338, startPoint y: 365, endPoint x: 1146, endPoint y: 415, distance: 198.4
click at [1146, 415] on div at bounding box center [1283, 410] width 469 height 746
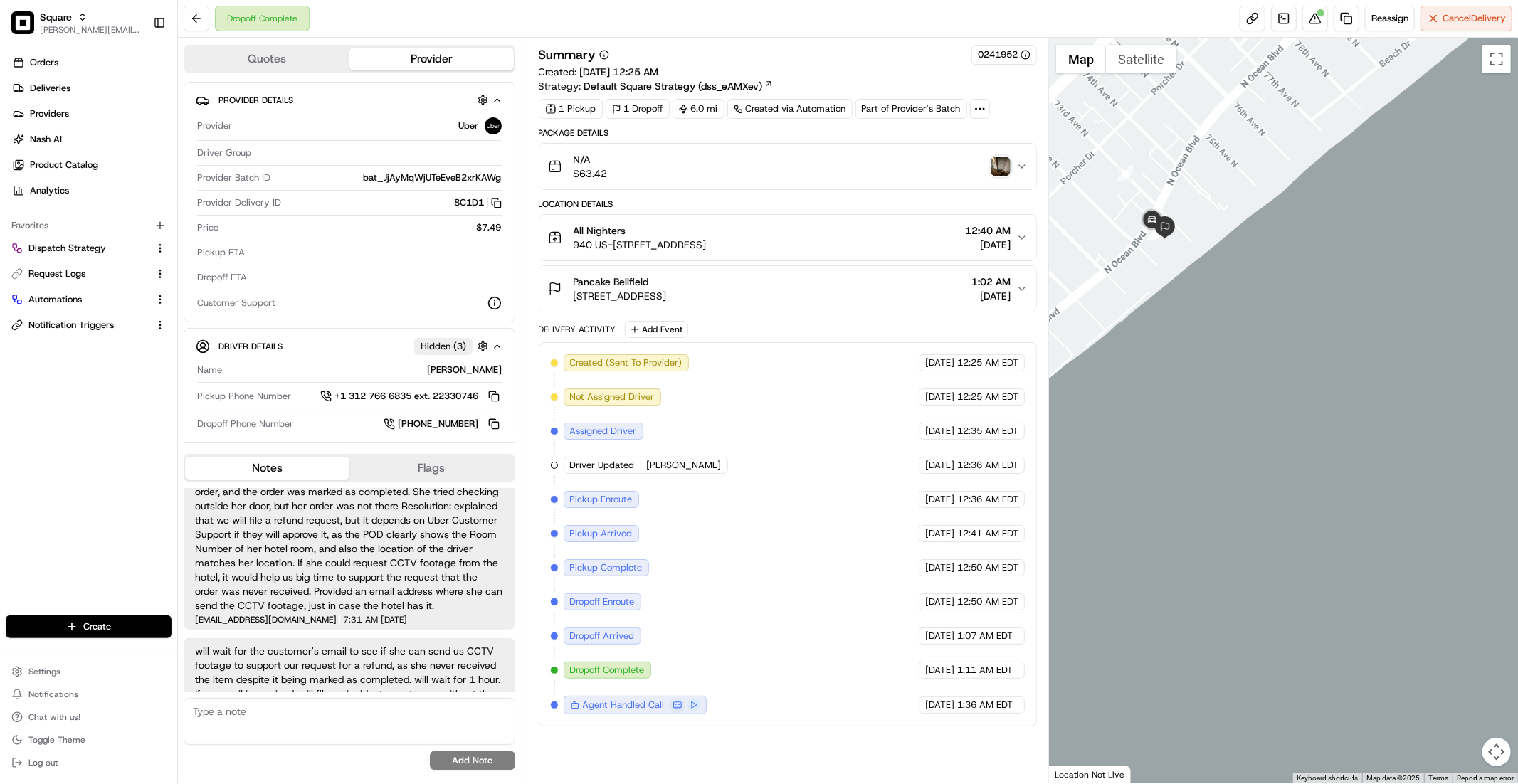
drag, startPoint x: 1160, startPoint y: 162, endPoint x: 1173, endPoint y: 268, distance: 106.8
click at [1173, 268] on div at bounding box center [1283, 410] width 469 height 746
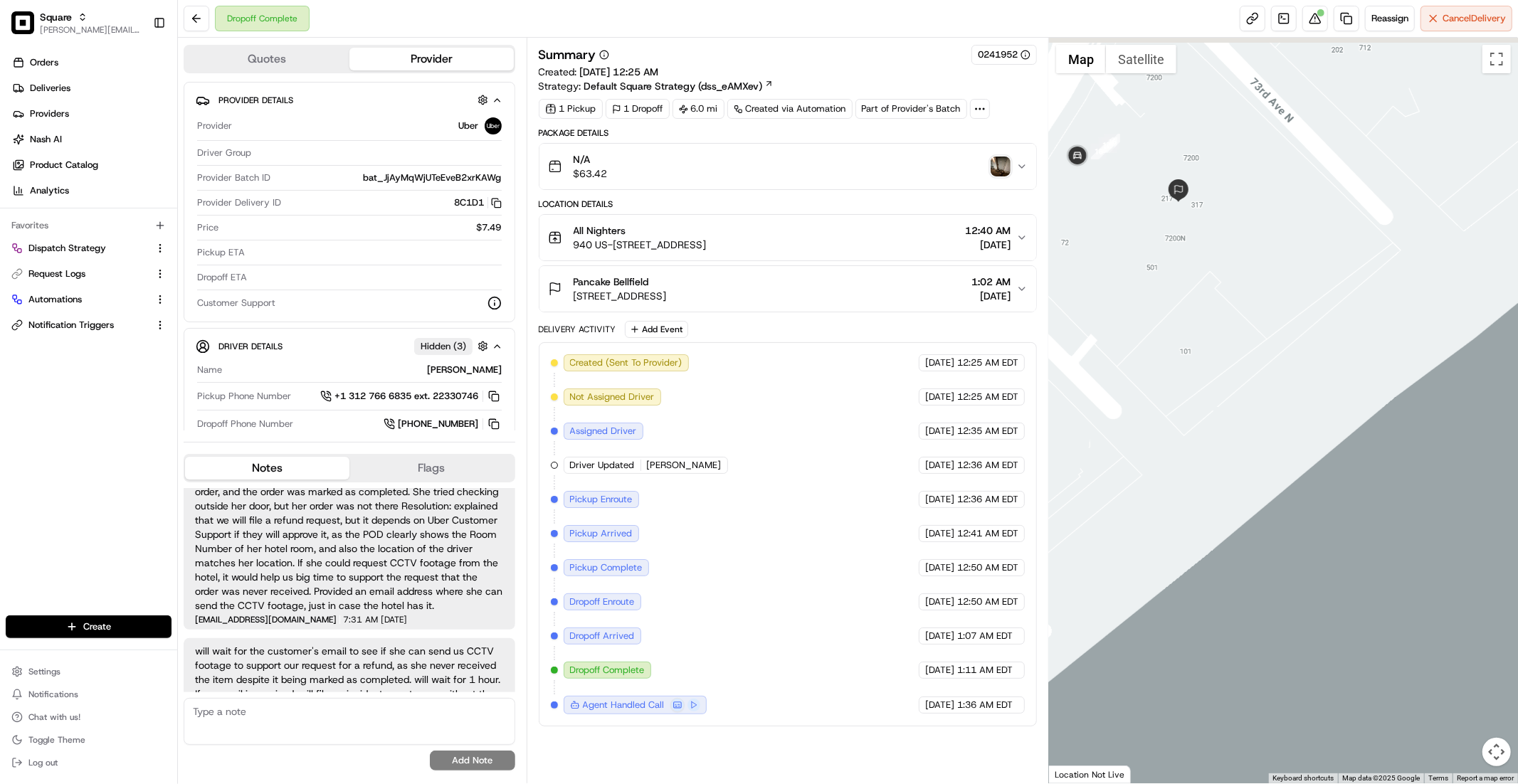
drag, startPoint x: 1152, startPoint y: 207, endPoint x: 1218, endPoint y: 379, distance: 184.2
click at [1218, 379] on div at bounding box center [1283, 410] width 469 height 746
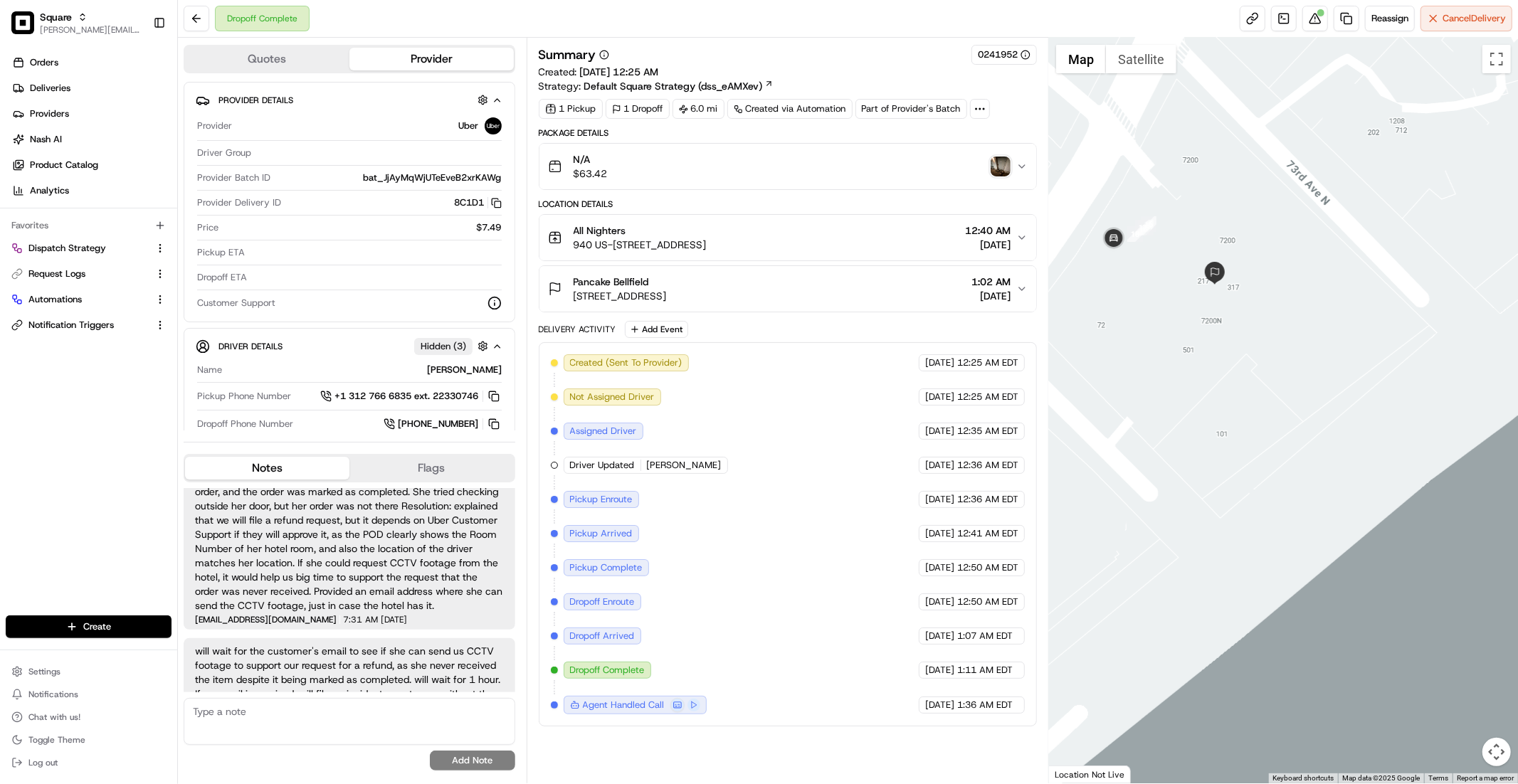
drag, startPoint x: 1170, startPoint y: 247, endPoint x: 1202, endPoint y: 322, distance: 81.5
click at [1202, 322] on div at bounding box center [1283, 410] width 469 height 746
